Goal: Check status: Check status

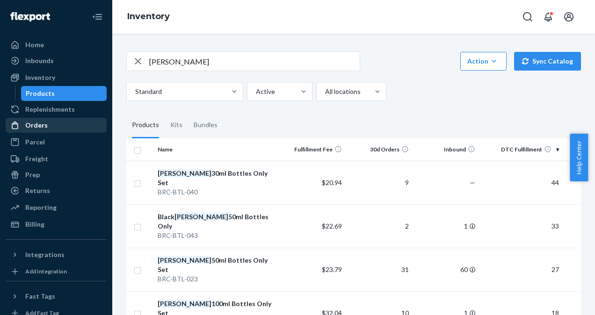
click at [40, 128] on div "Orders" at bounding box center [36, 125] width 22 height 9
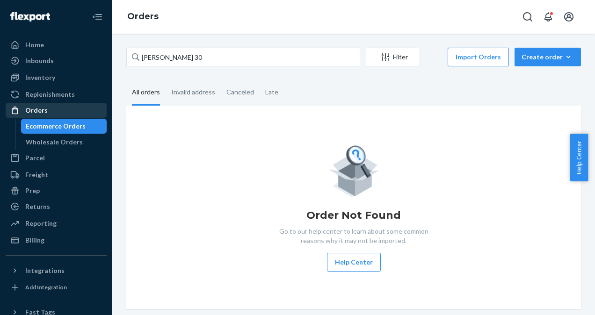
click at [50, 108] on div "Orders" at bounding box center [56, 110] width 99 height 13
click at [40, 108] on div "Orders" at bounding box center [36, 110] width 22 height 9
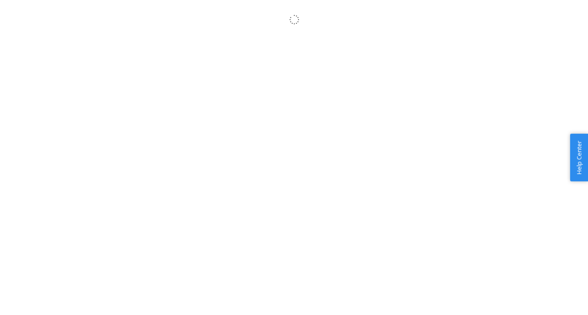
click at [471, 85] on body "× Help Center Username Get Started Inbounds Inventory Orders Billing Fast Tags …" at bounding box center [294, 167] width 588 height 315
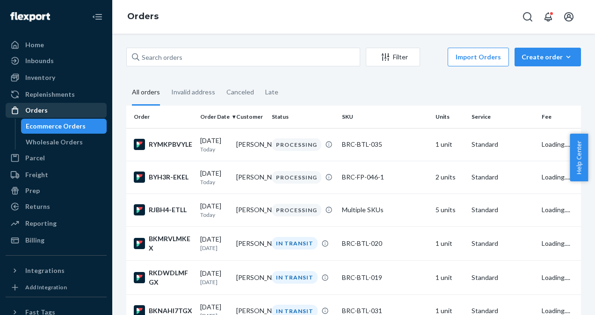
click at [45, 108] on div "Orders" at bounding box center [36, 110] width 22 height 9
